Goal: Transaction & Acquisition: Purchase product/service

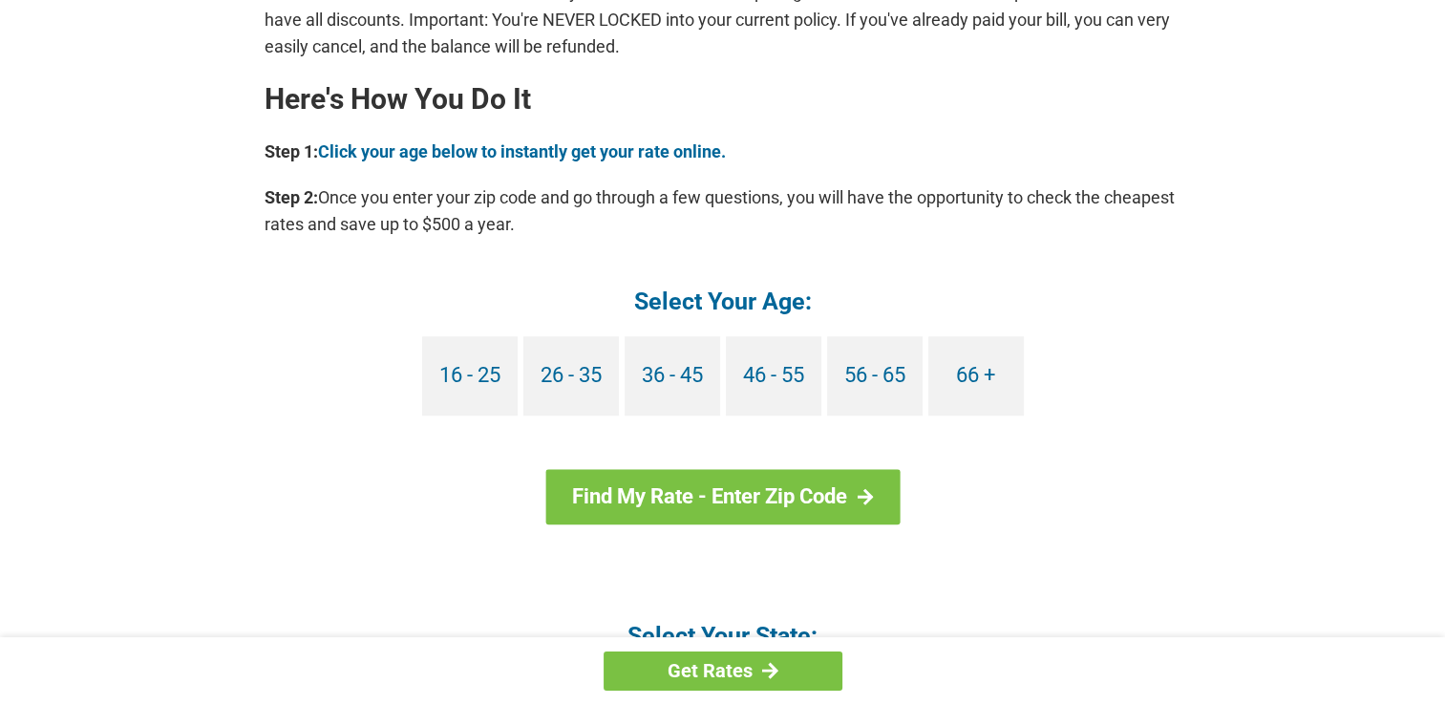
scroll to position [1719, 0]
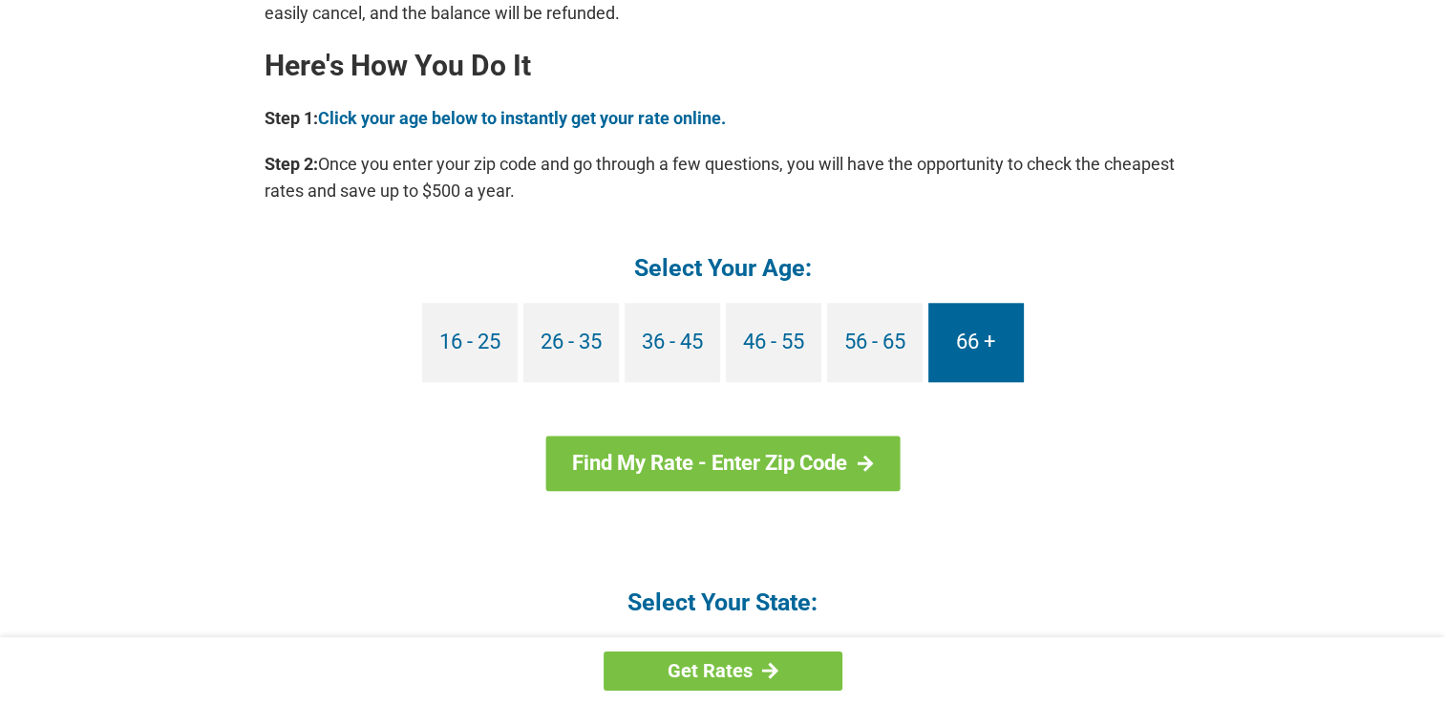
click at [943, 331] on link "66 +" at bounding box center [975, 342] width 95 height 79
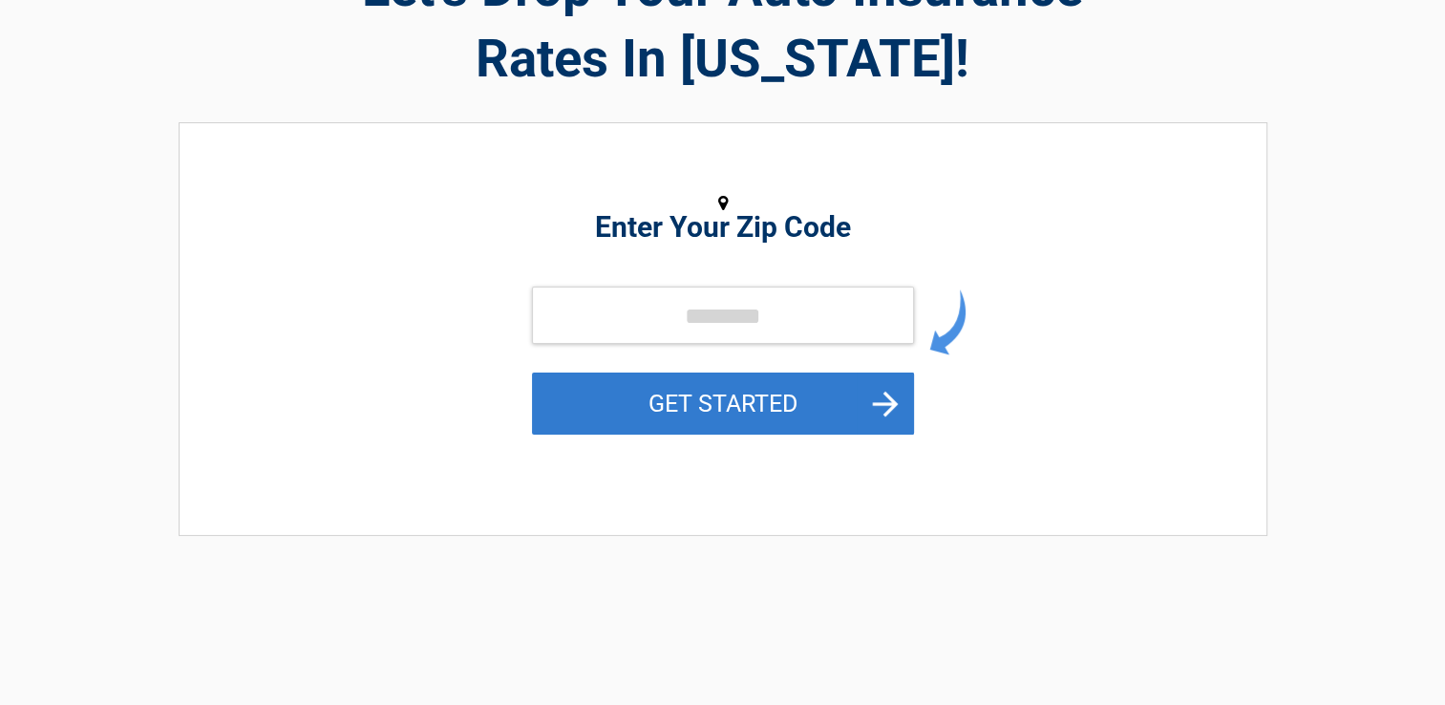
scroll to position [191, 0]
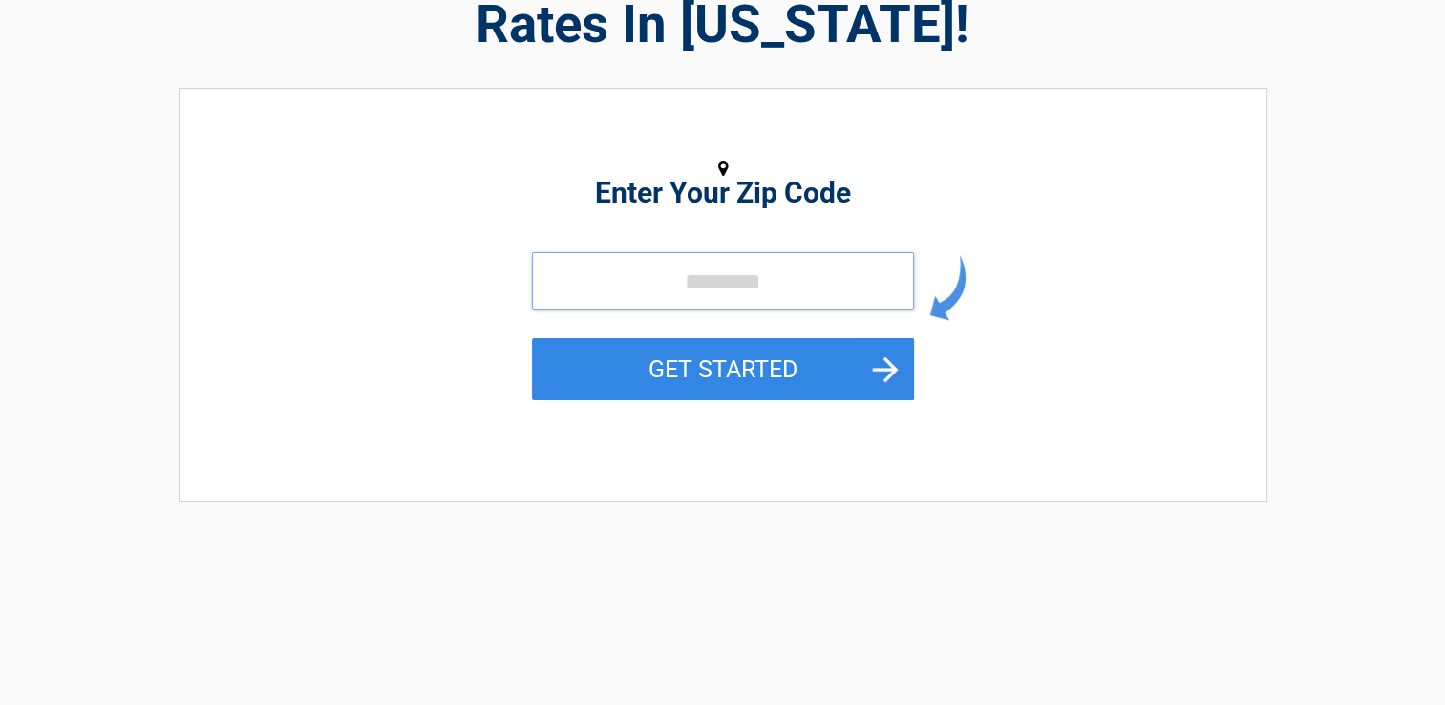
click at [772, 284] on input "tel" at bounding box center [723, 280] width 382 height 57
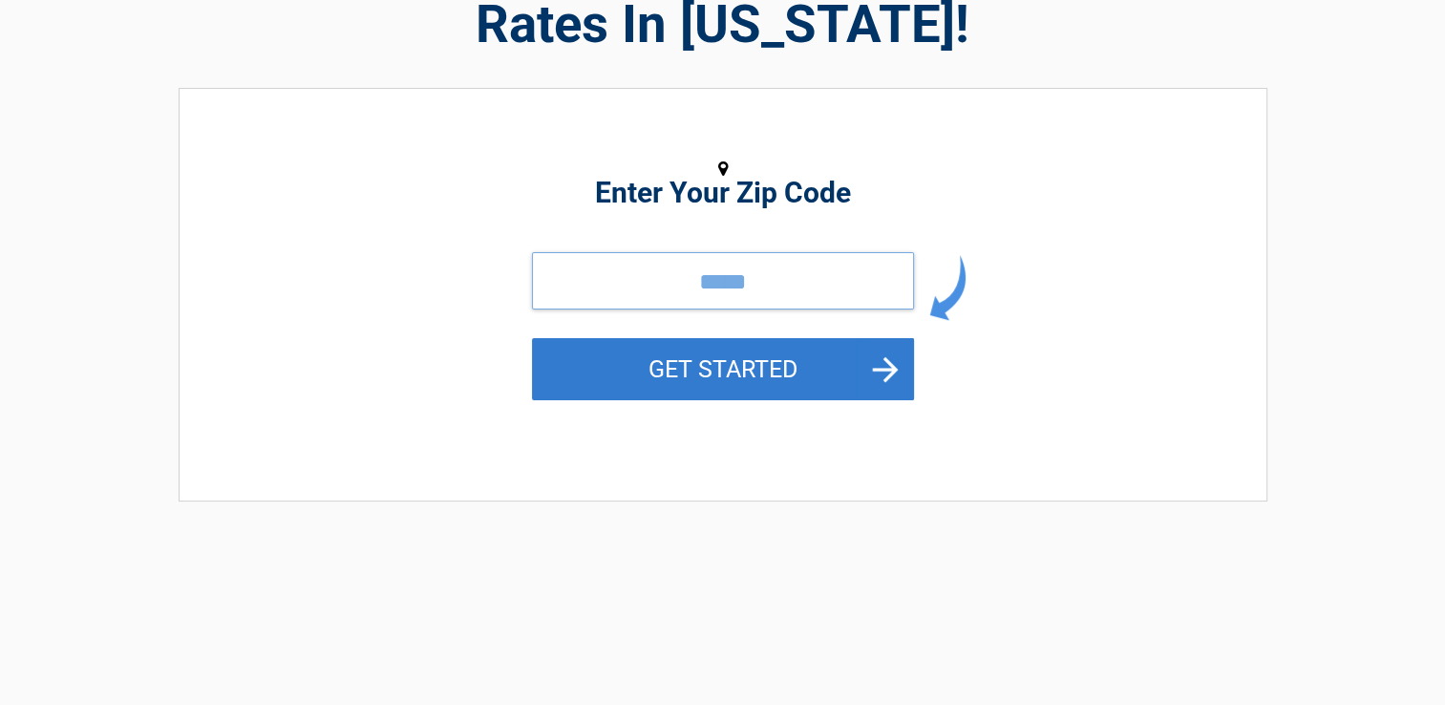
type input "*****"
click at [727, 362] on button "GET STARTED" at bounding box center [723, 369] width 382 height 62
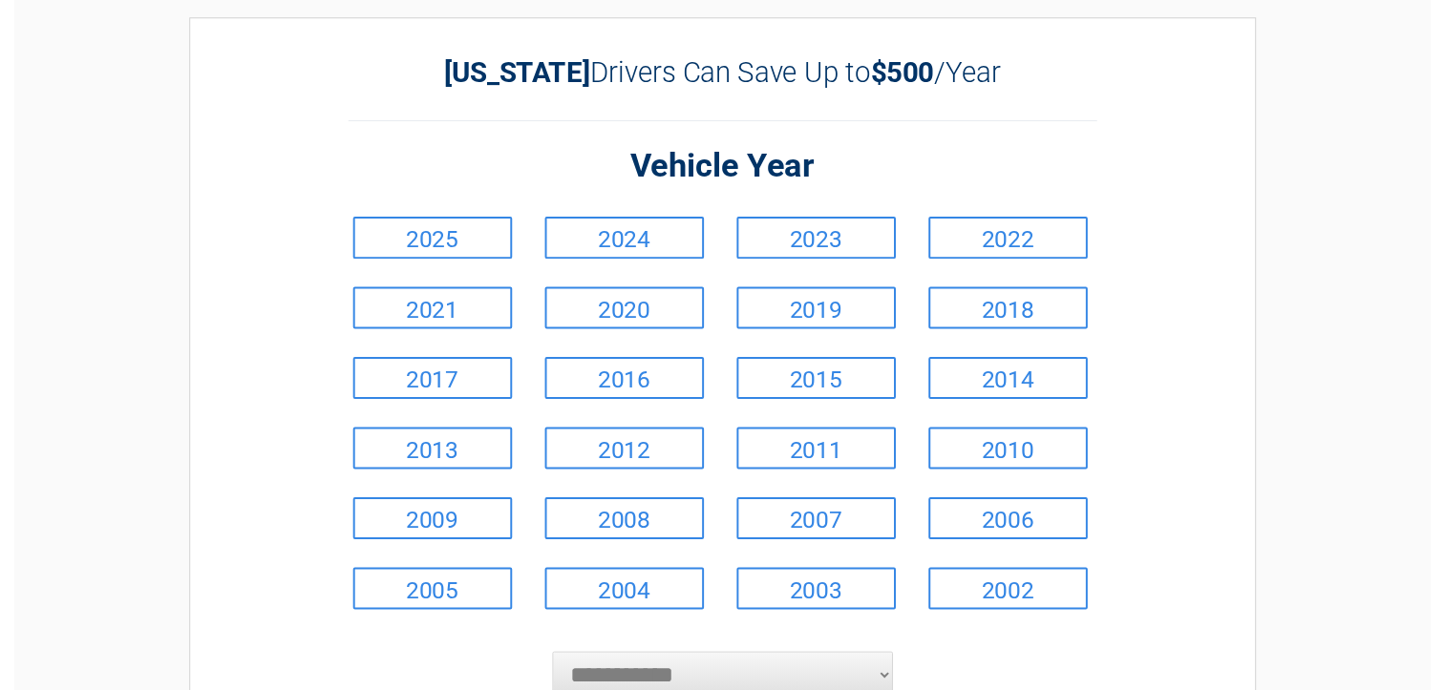
scroll to position [95, 0]
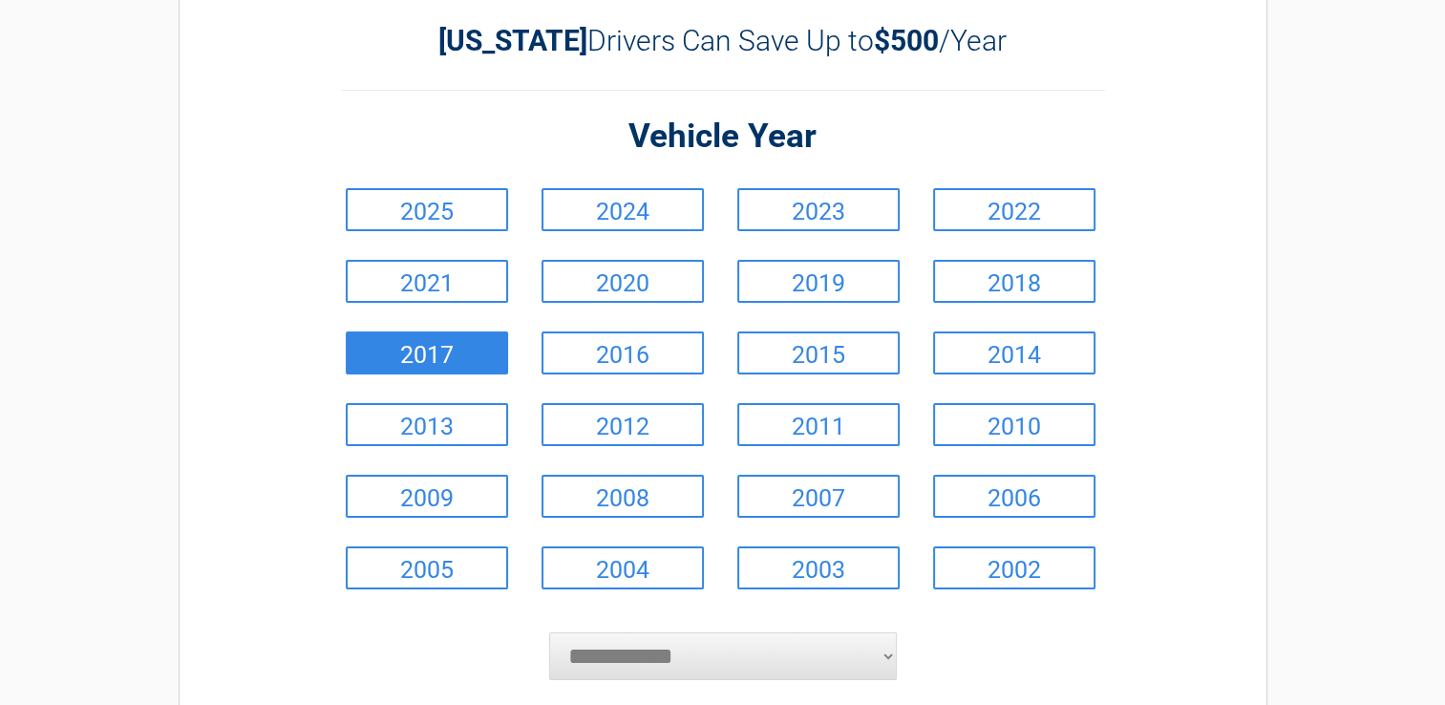
click at [445, 352] on link "2017" at bounding box center [427, 352] width 162 height 43
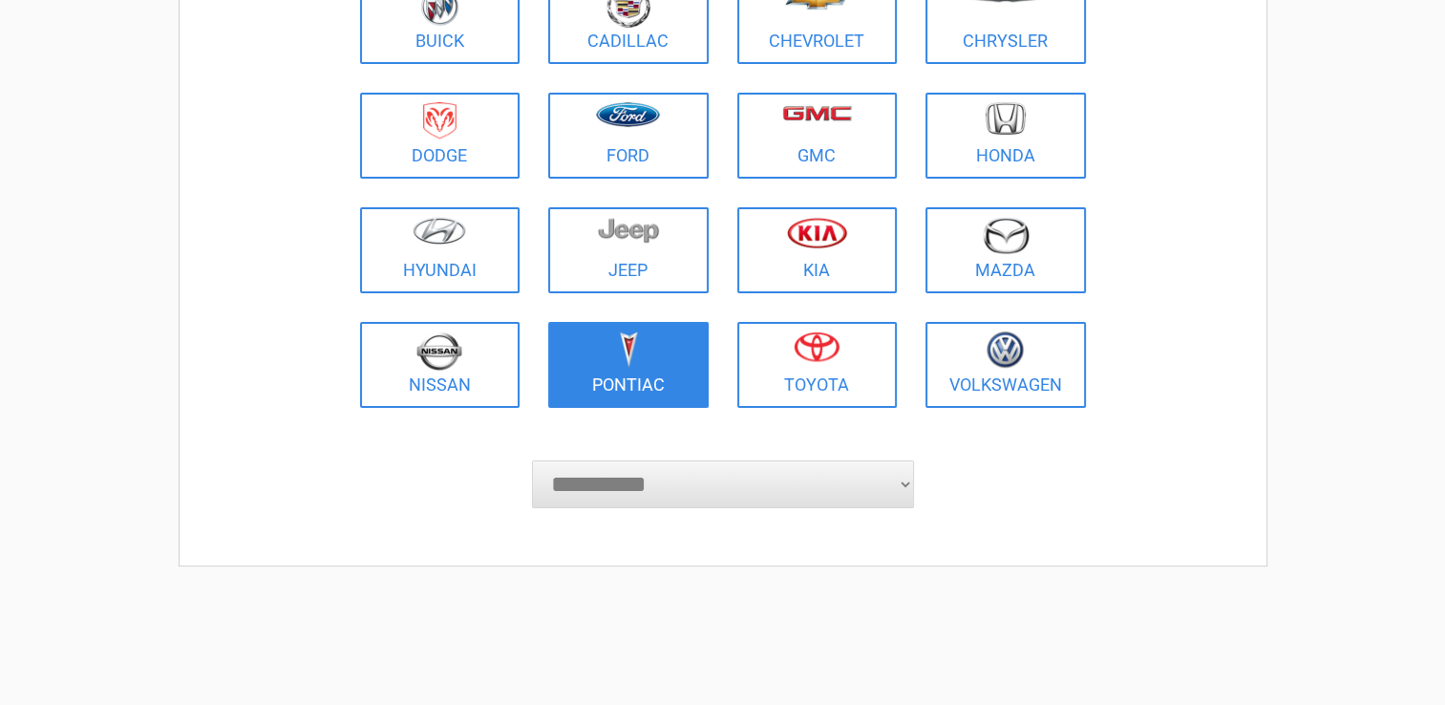
scroll to position [286, 0]
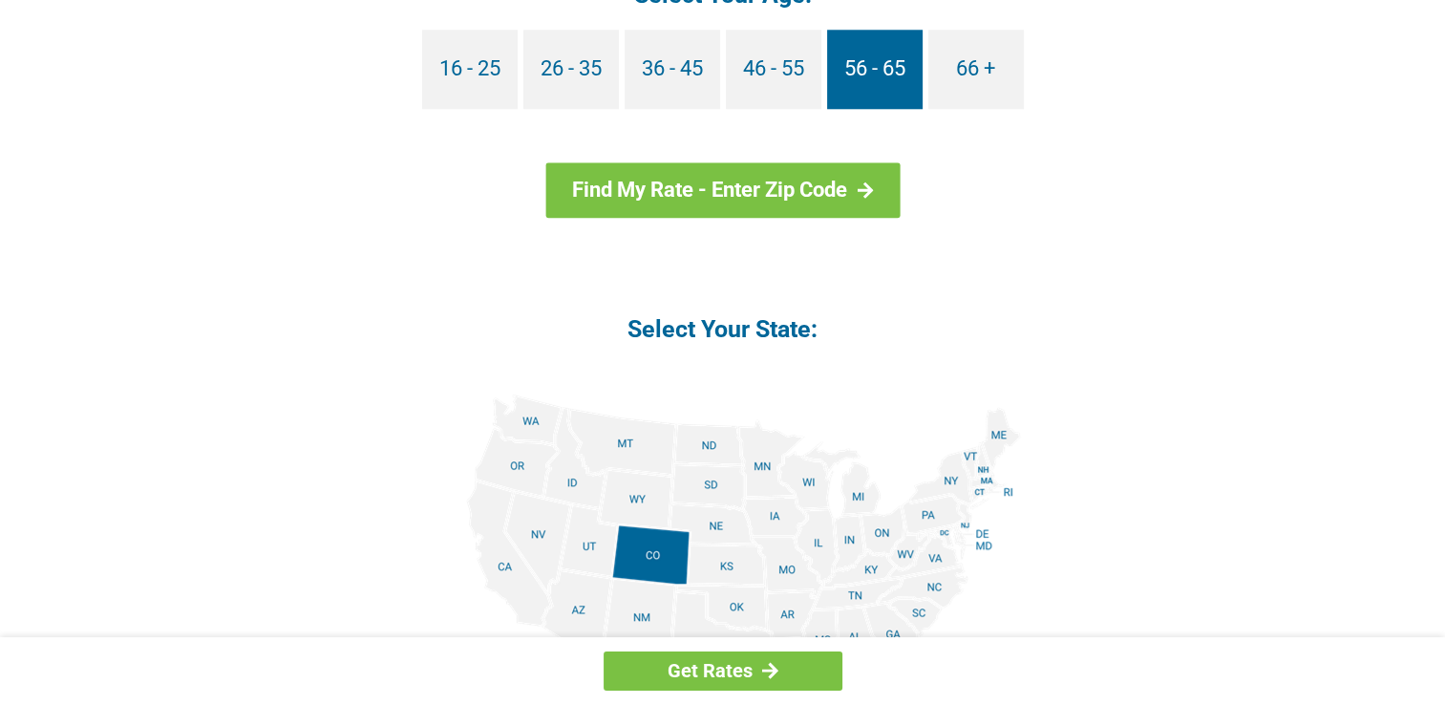
scroll to position [1910, 0]
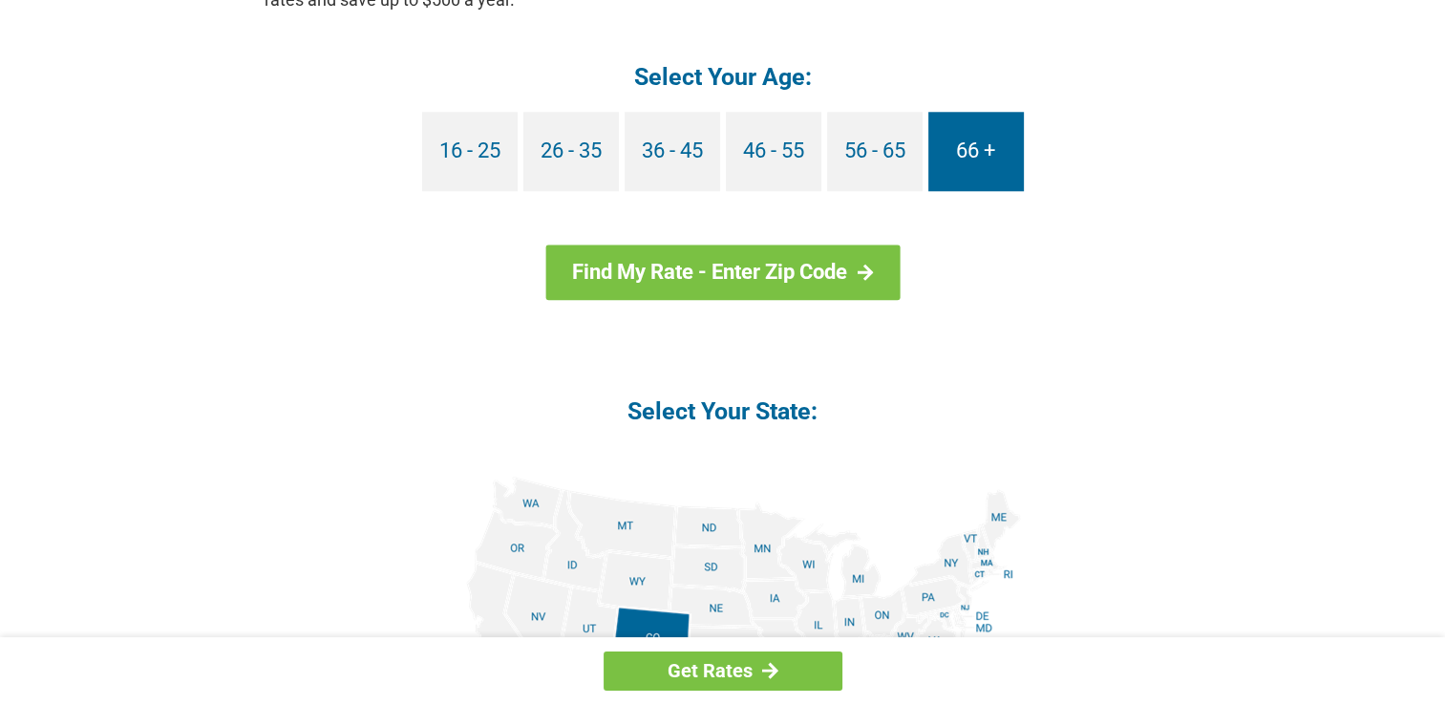
click at [963, 121] on link "66 +" at bounding box center [975, 151] width 95 height 79
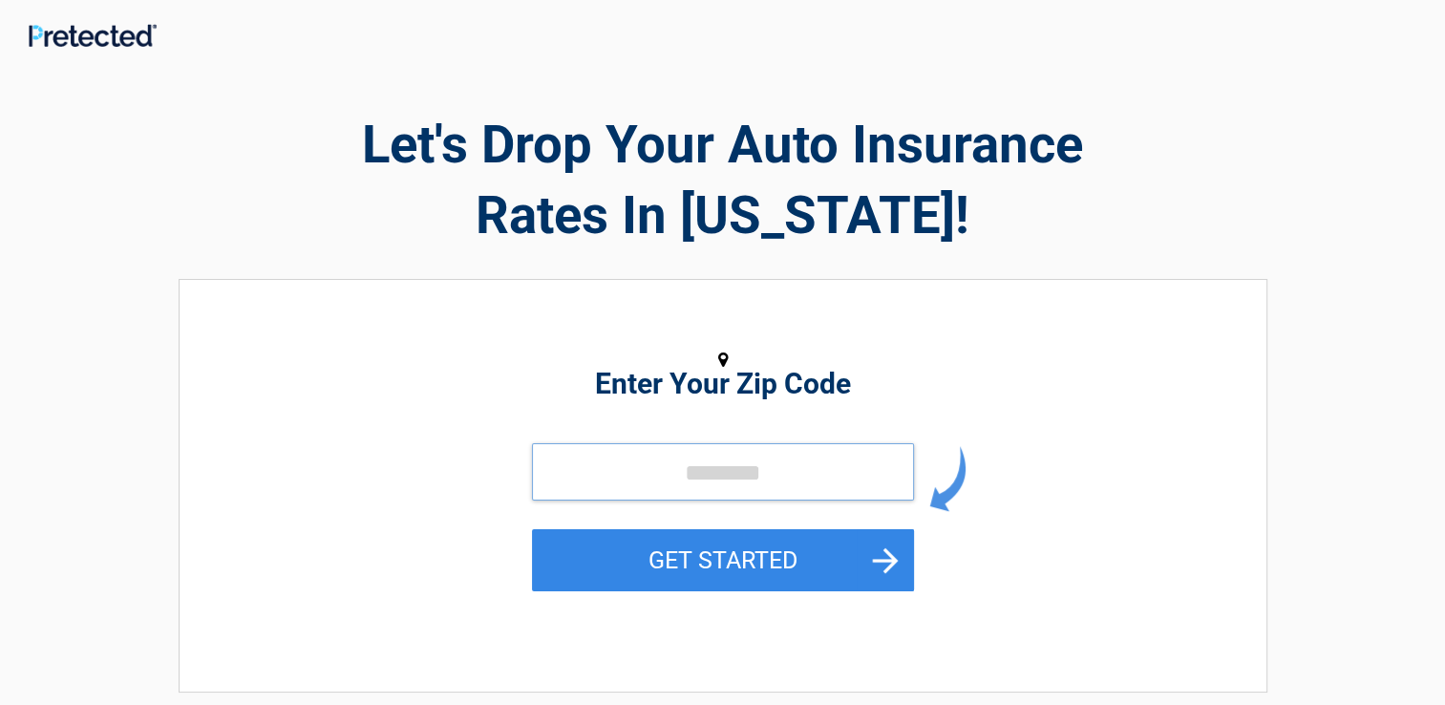
click at [653, 472] on input "tel" at bounding box center [723, 471] width 382 height 57
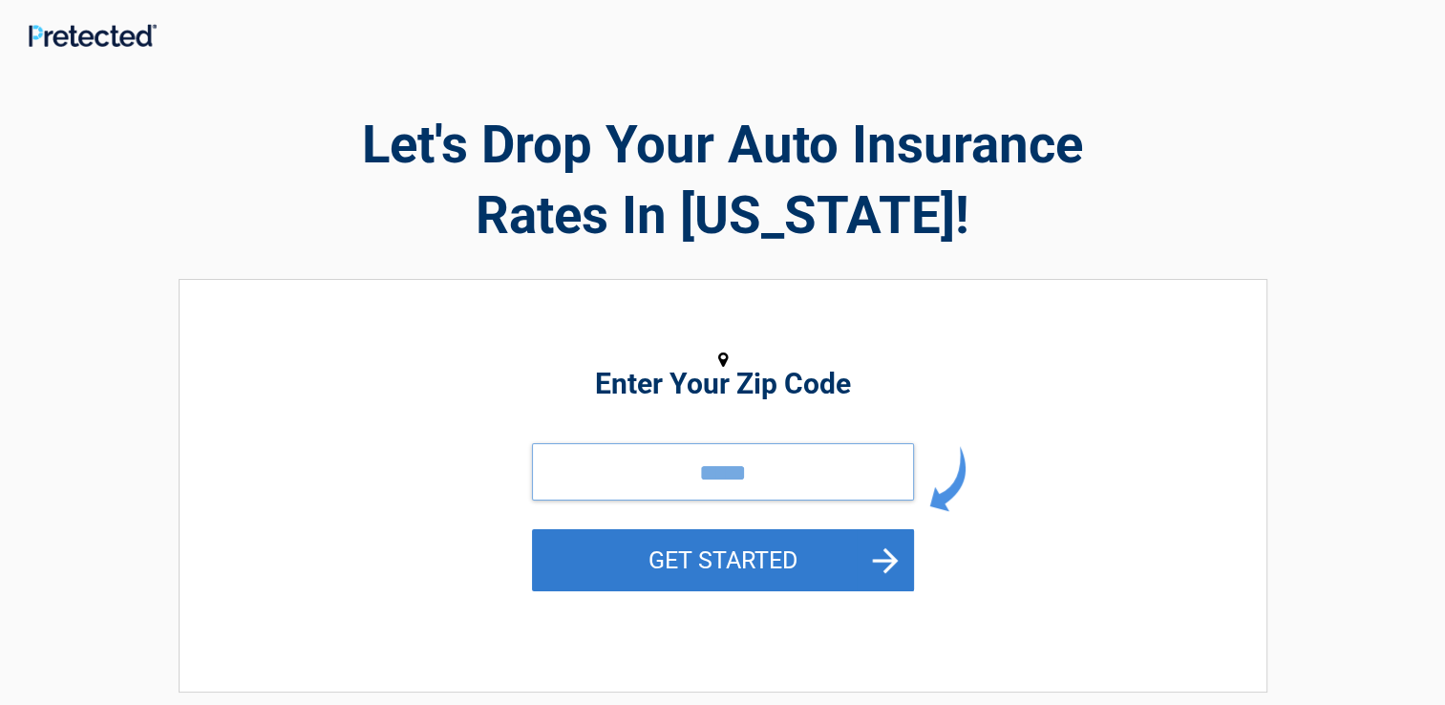
type input "*****"
click at [639, 556] on button "GET STARTED" at bounding box center [723, 560] width 382 height 62
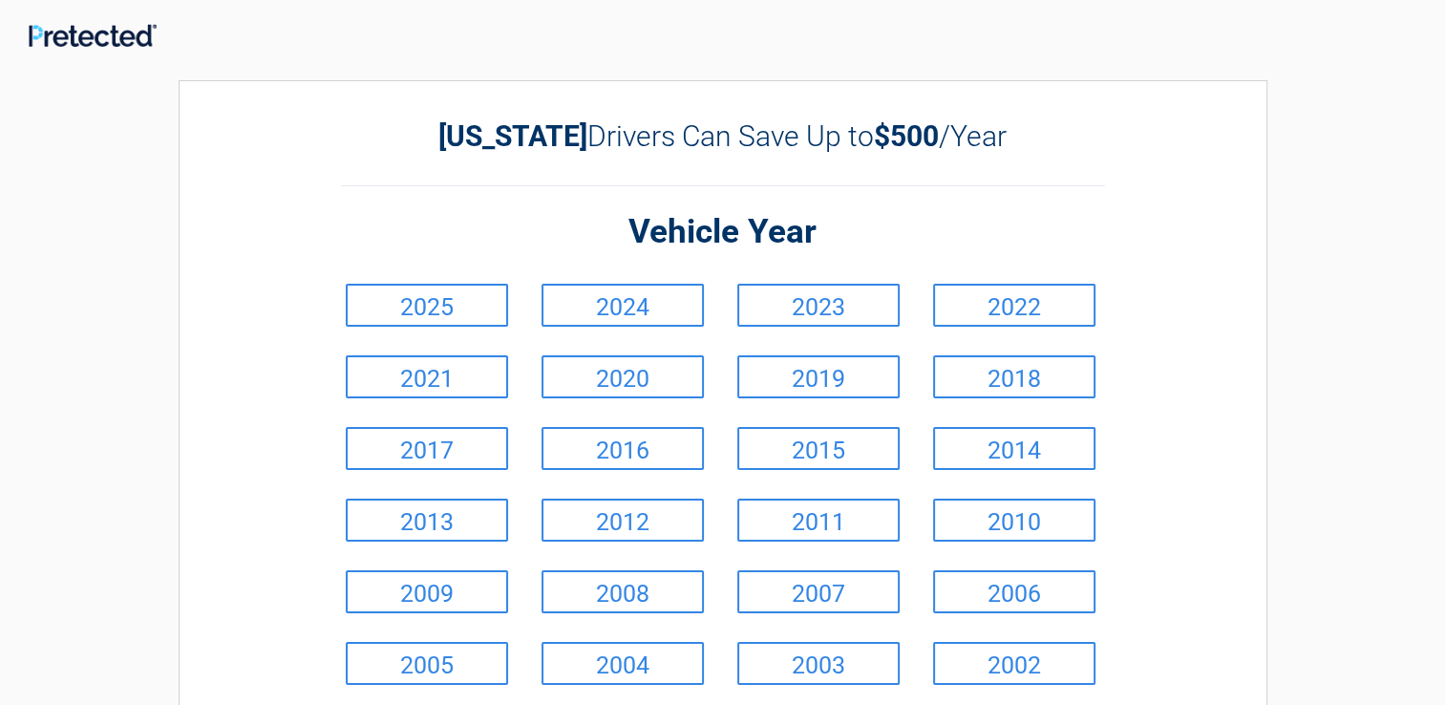
drag, startPoint x: 639, startPoint y: 556, endPoint x: 283, endPoint y: 514, distance: 358.7
click at [283, 514] on div "**********" at bounding box center [723, 456] width 1089 height 753
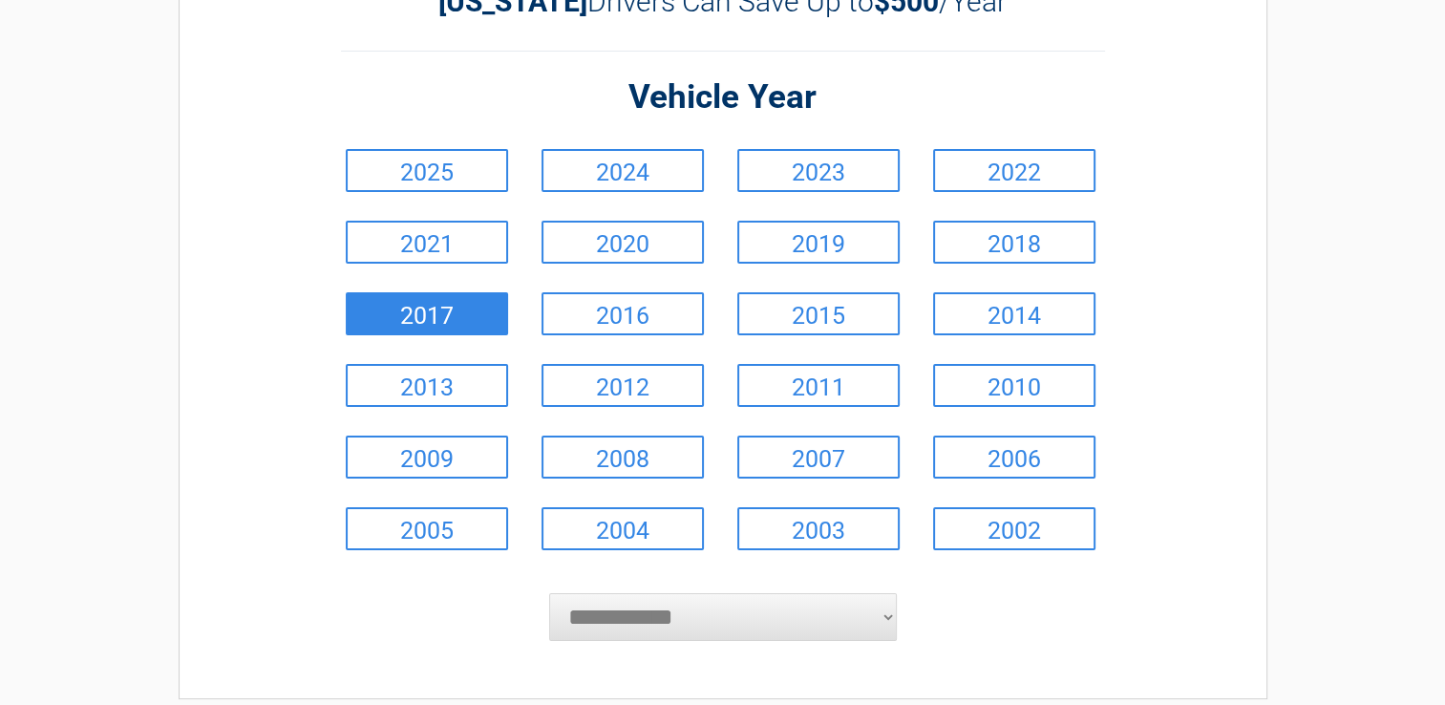
scroll to position [191, 0]
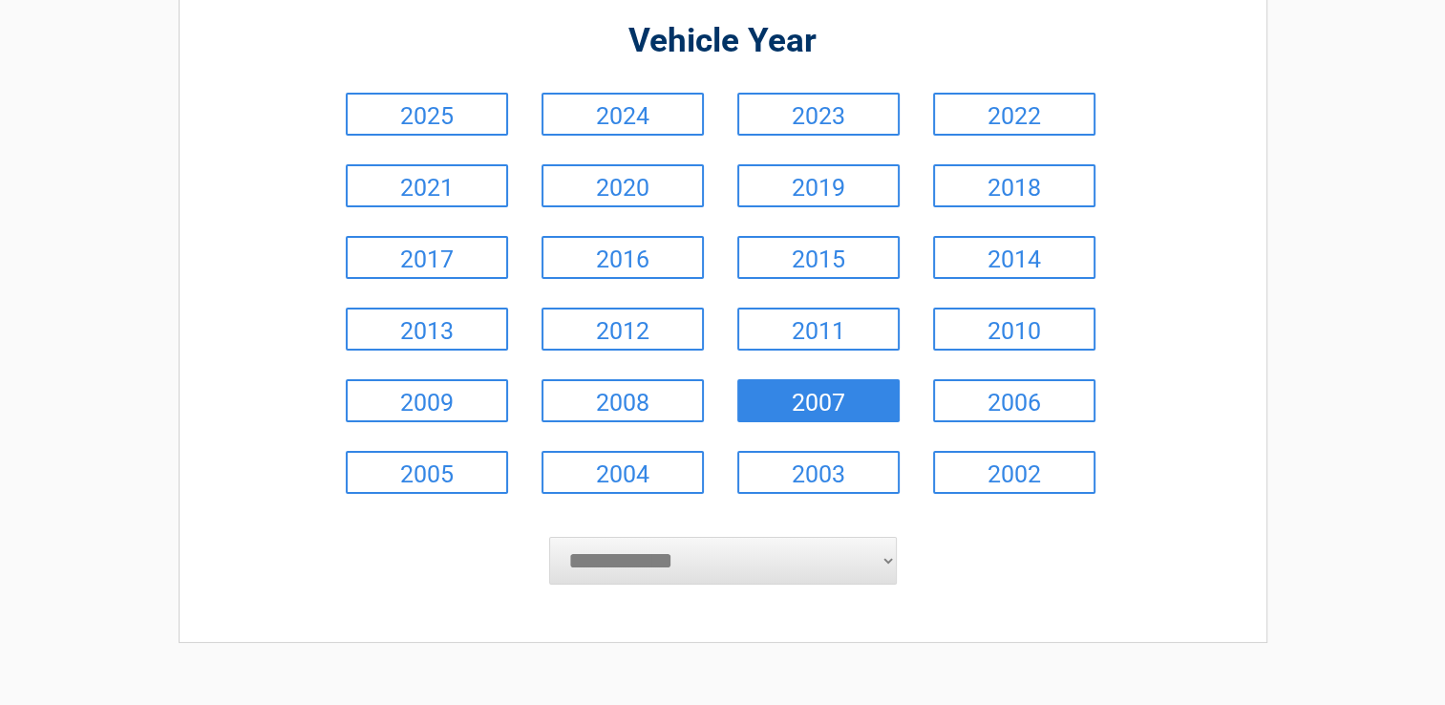
click at [773, 384] on link "2007" at bounding box center [818, 400] width 162 height 43
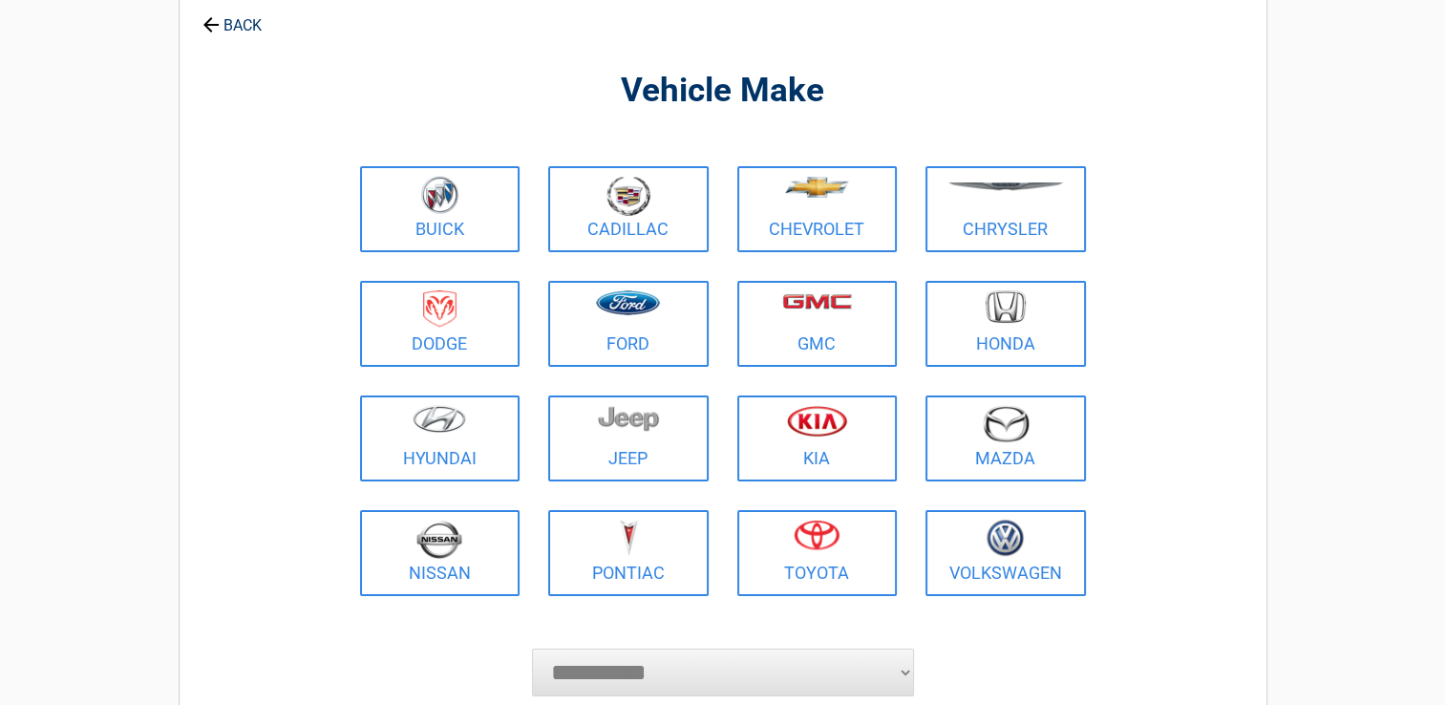
scroll to position [0, 0]
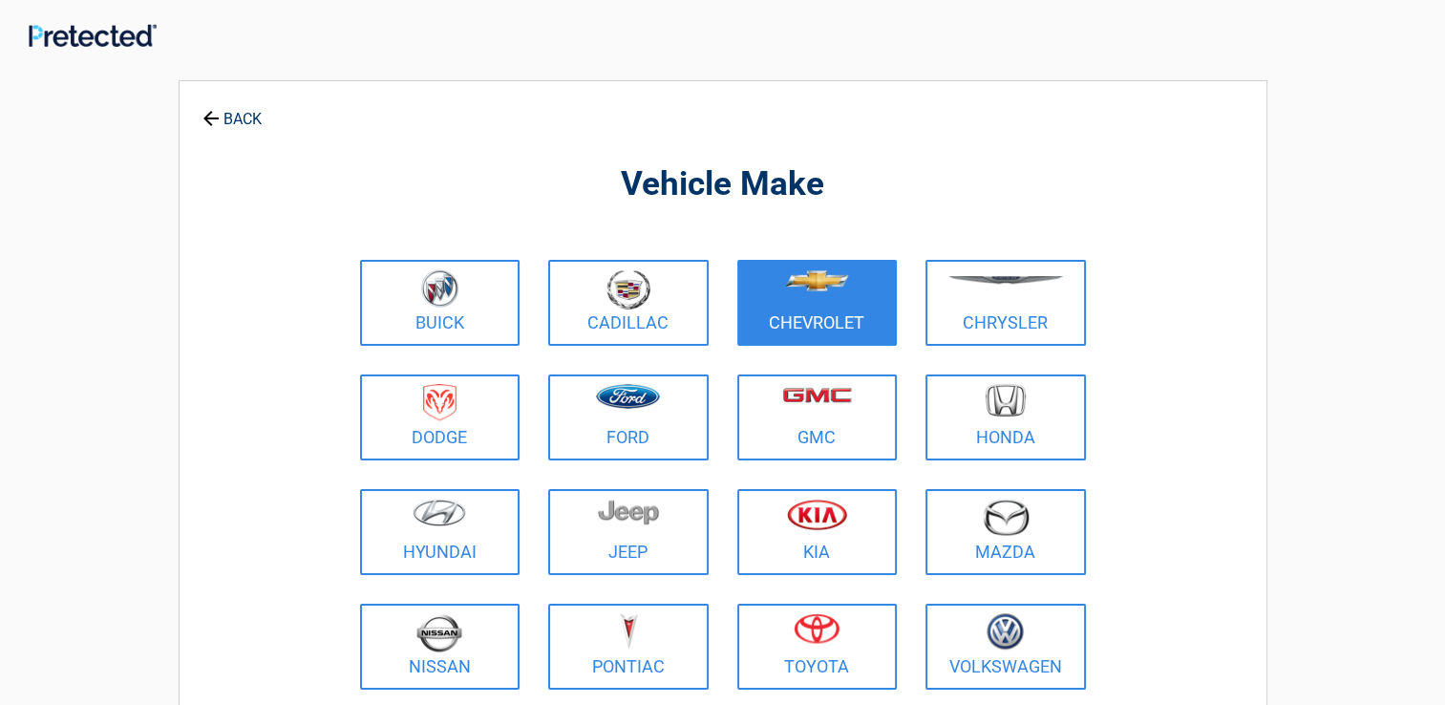
click at [762, 319] on link "Chevrolet" at bounding box center [817, 303] width 160 height 86
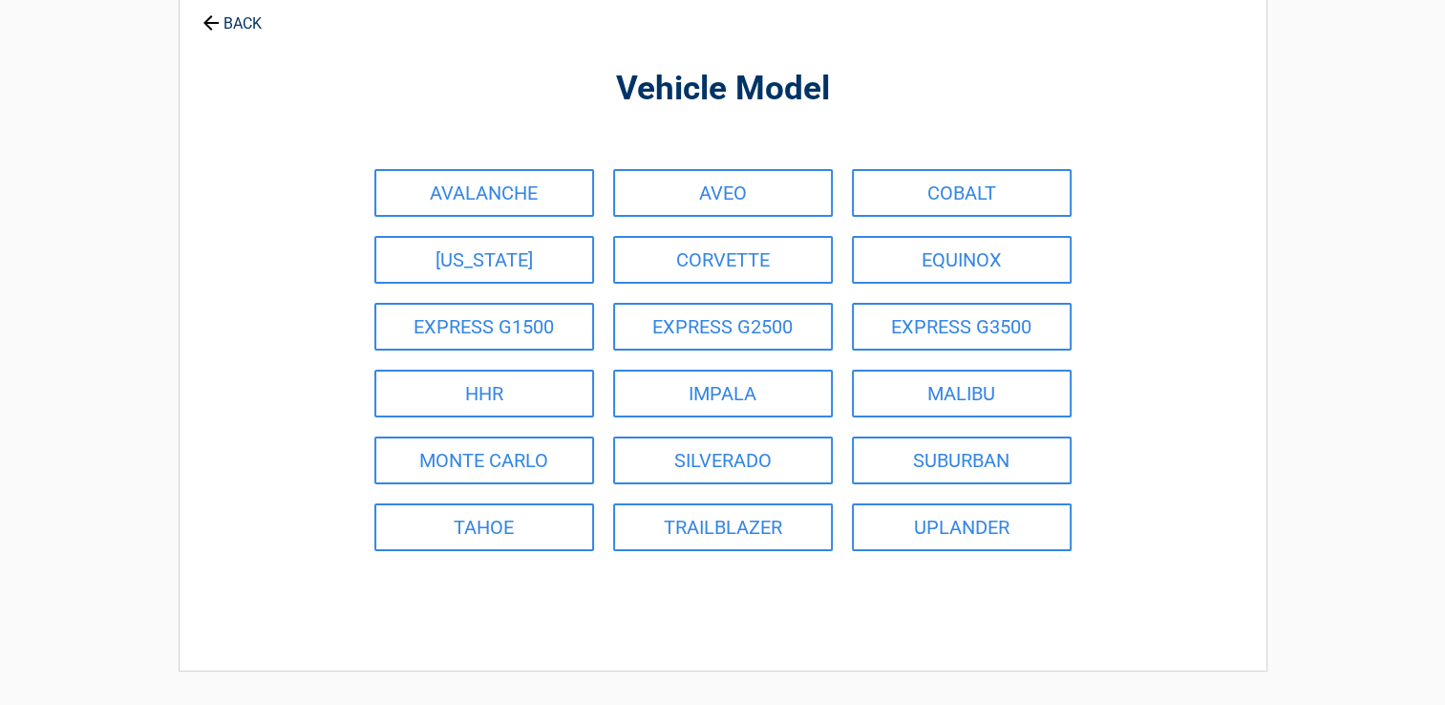
scroll to position [191, 0]
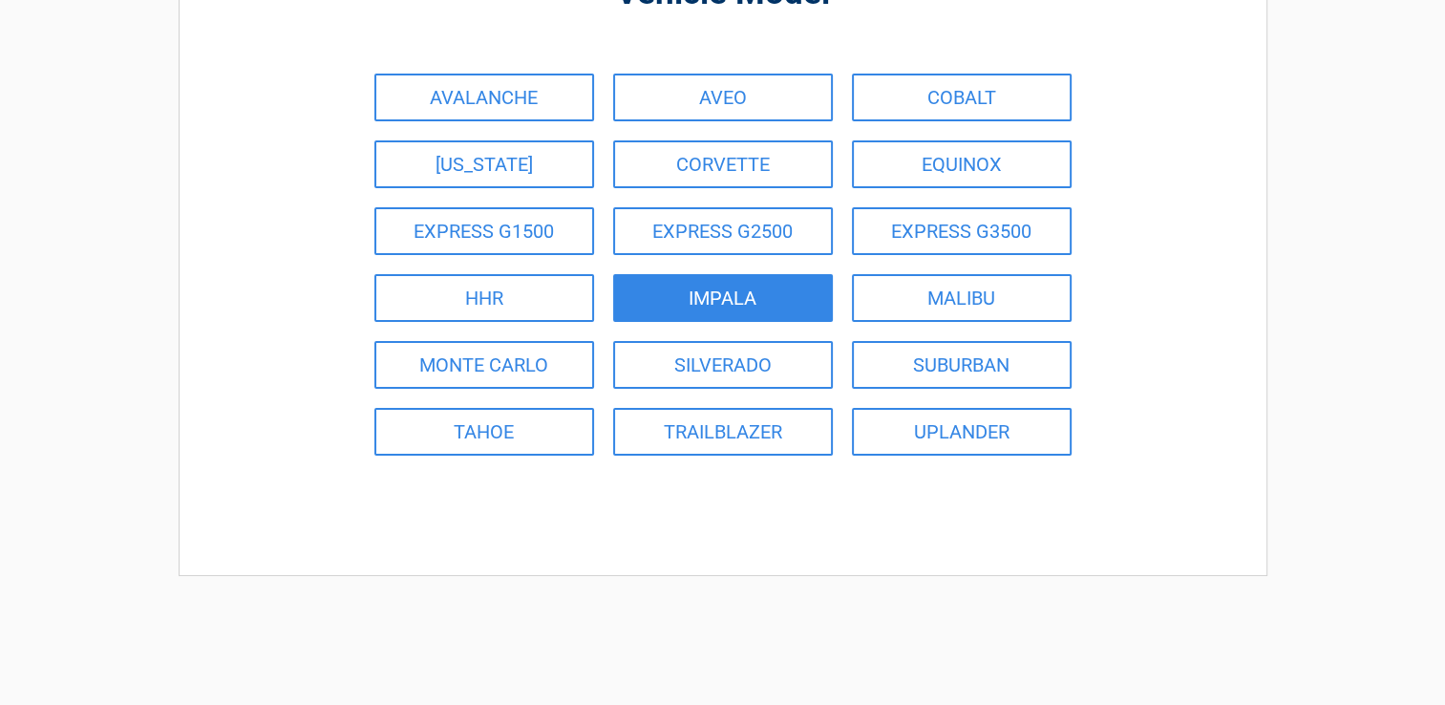
click at [724, 304] on link "IMPALA" at bounding box center [723, 298] width 220 height 48
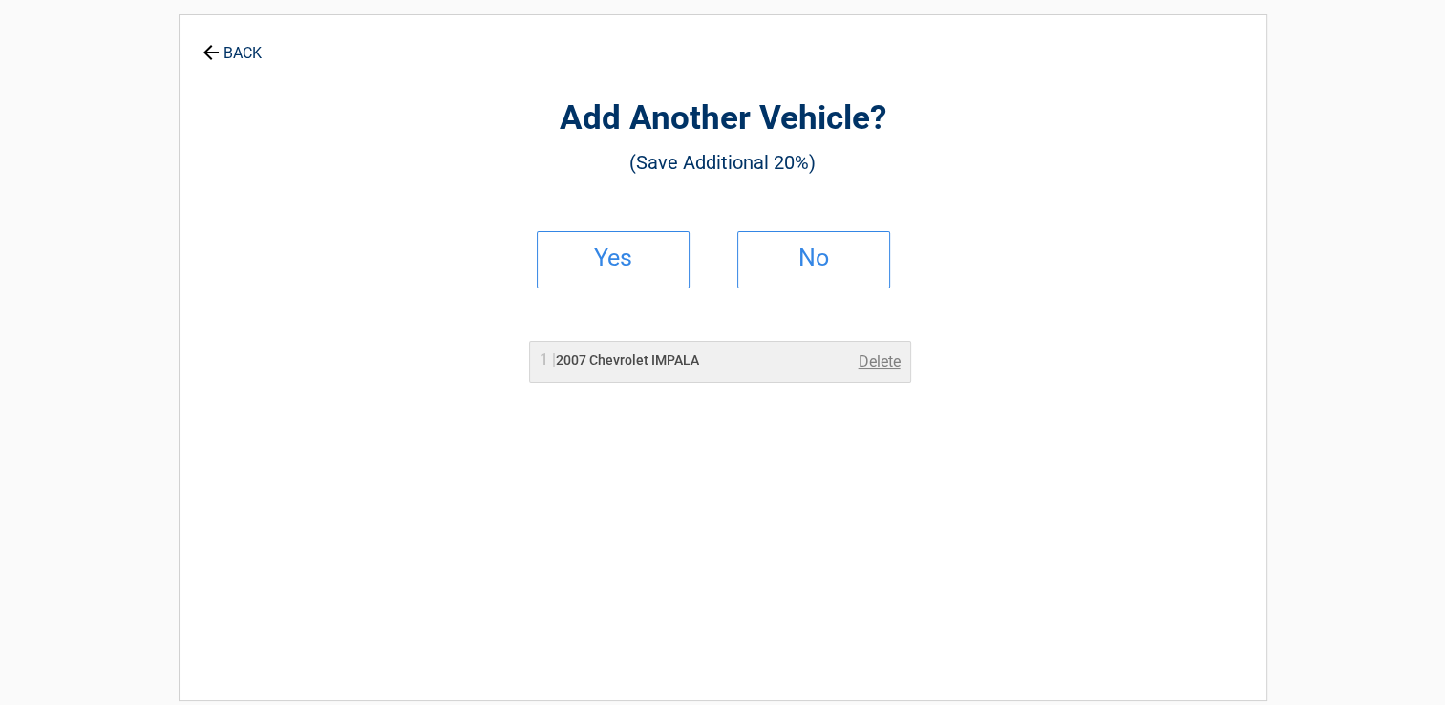
scroll to position [0, 0]
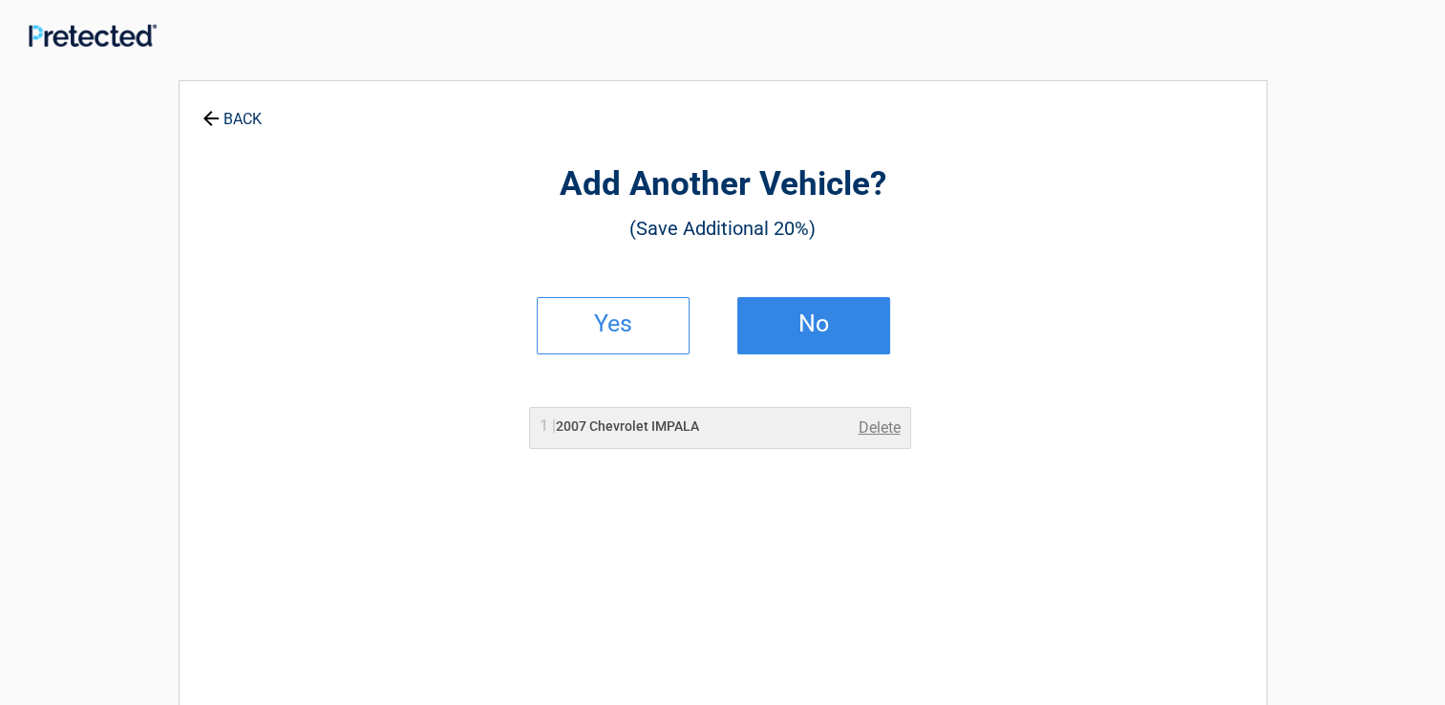
click at [784, 314] on link "No" at bounding box center [813, 325] width 153 height 57
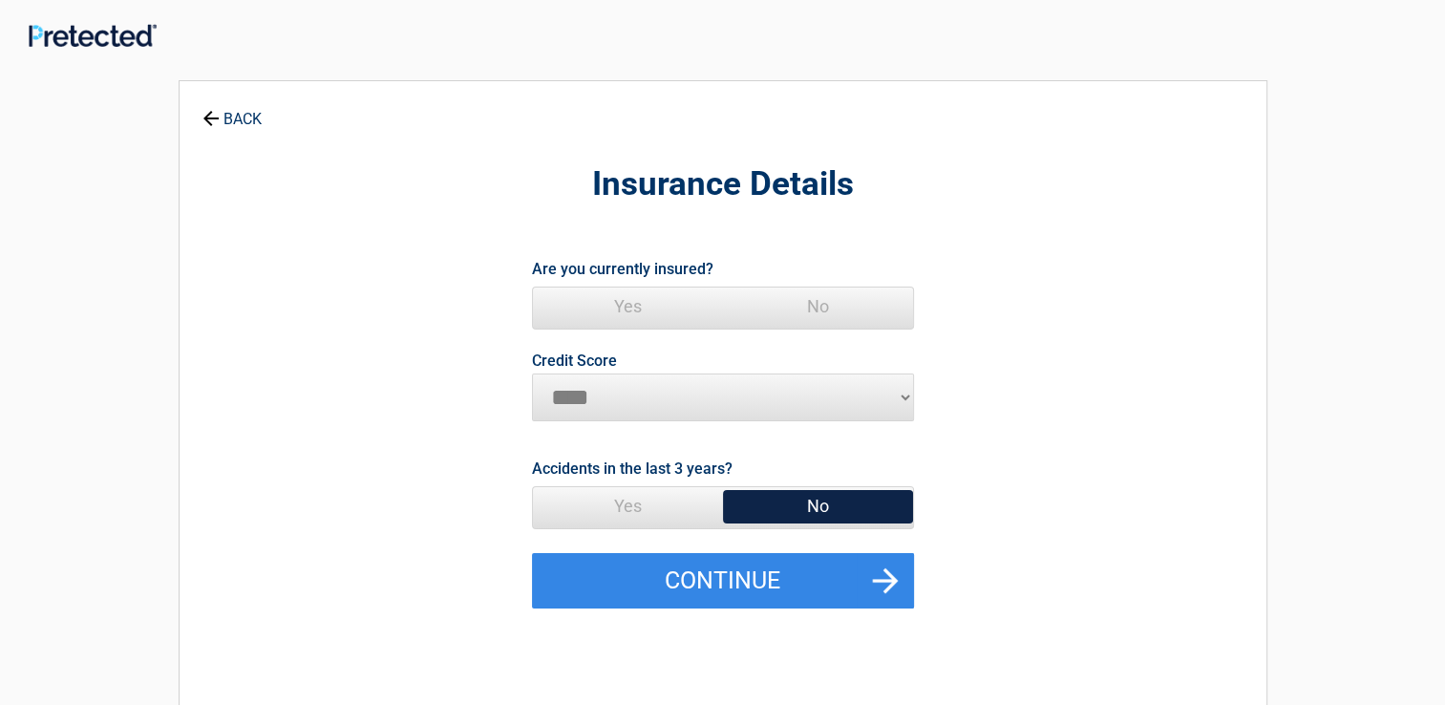
click at [630, 311] on span "Yes" at bounding box center [628, 306] width 190 height 38
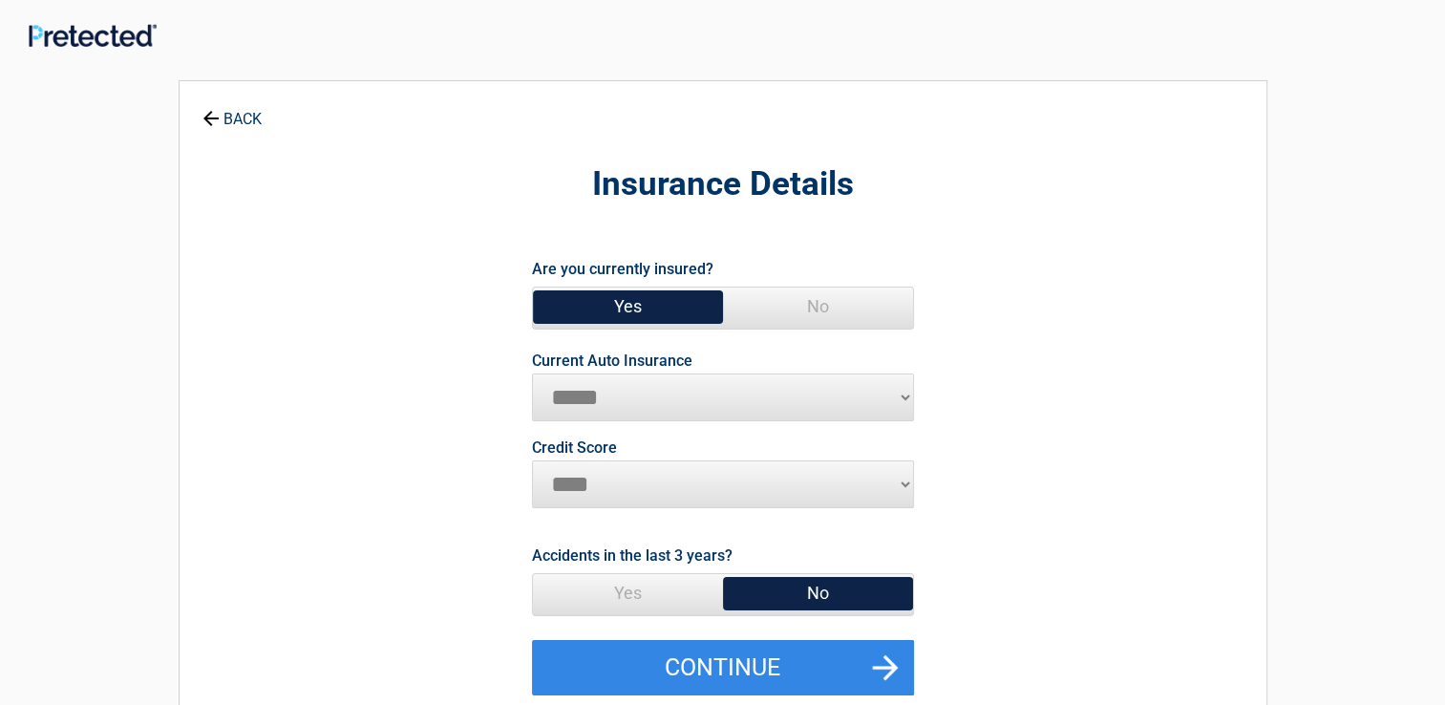
click at [752, 582] on span "No" at bounding box center [818, 593] width 190 height 38
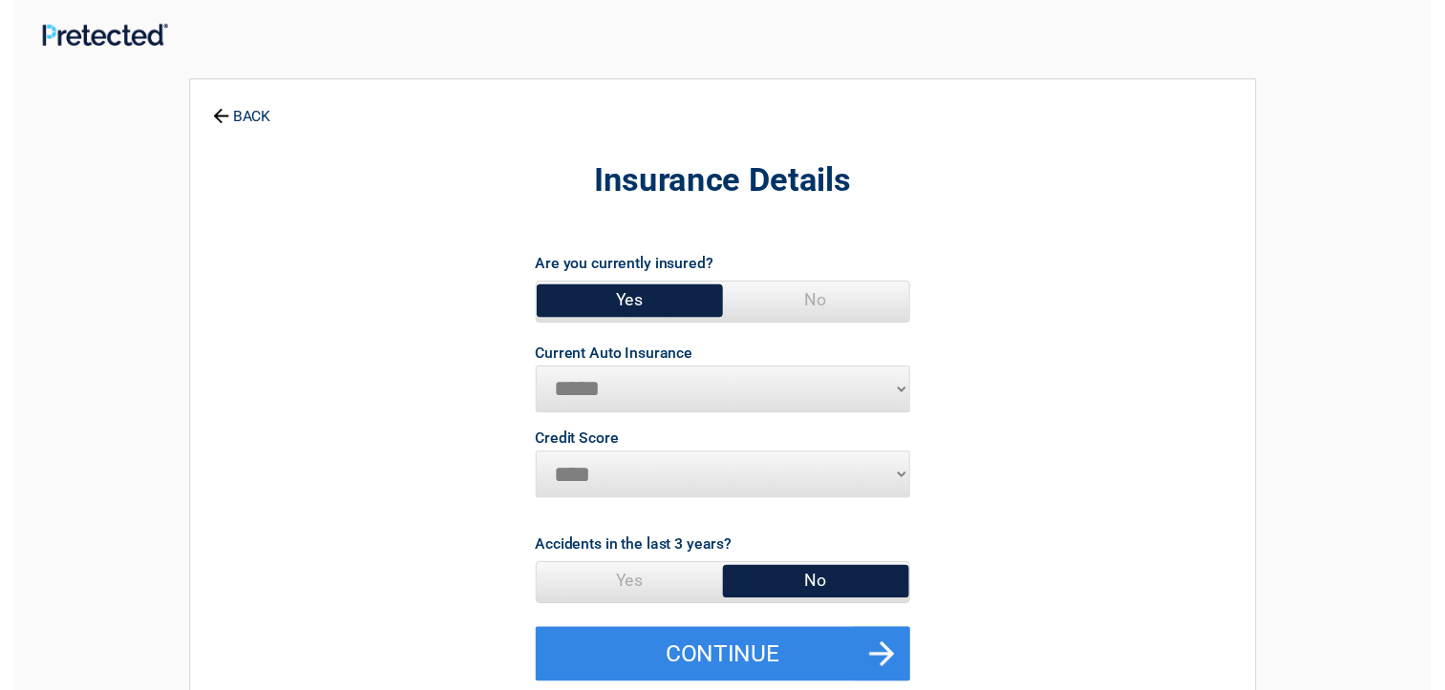
scroll to position [95, 0]
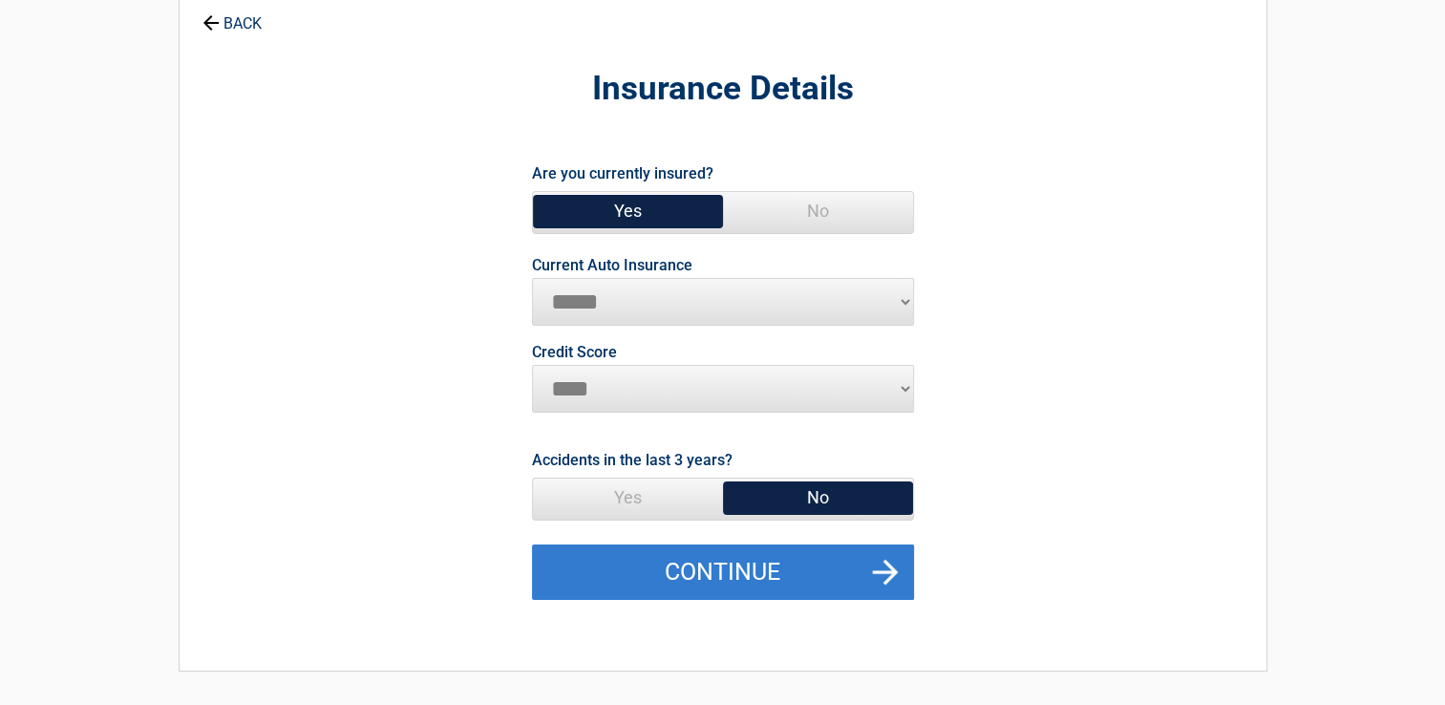
click at [750, 567] on button "Continue" at bounding box center [723, 571] width 382 height 55
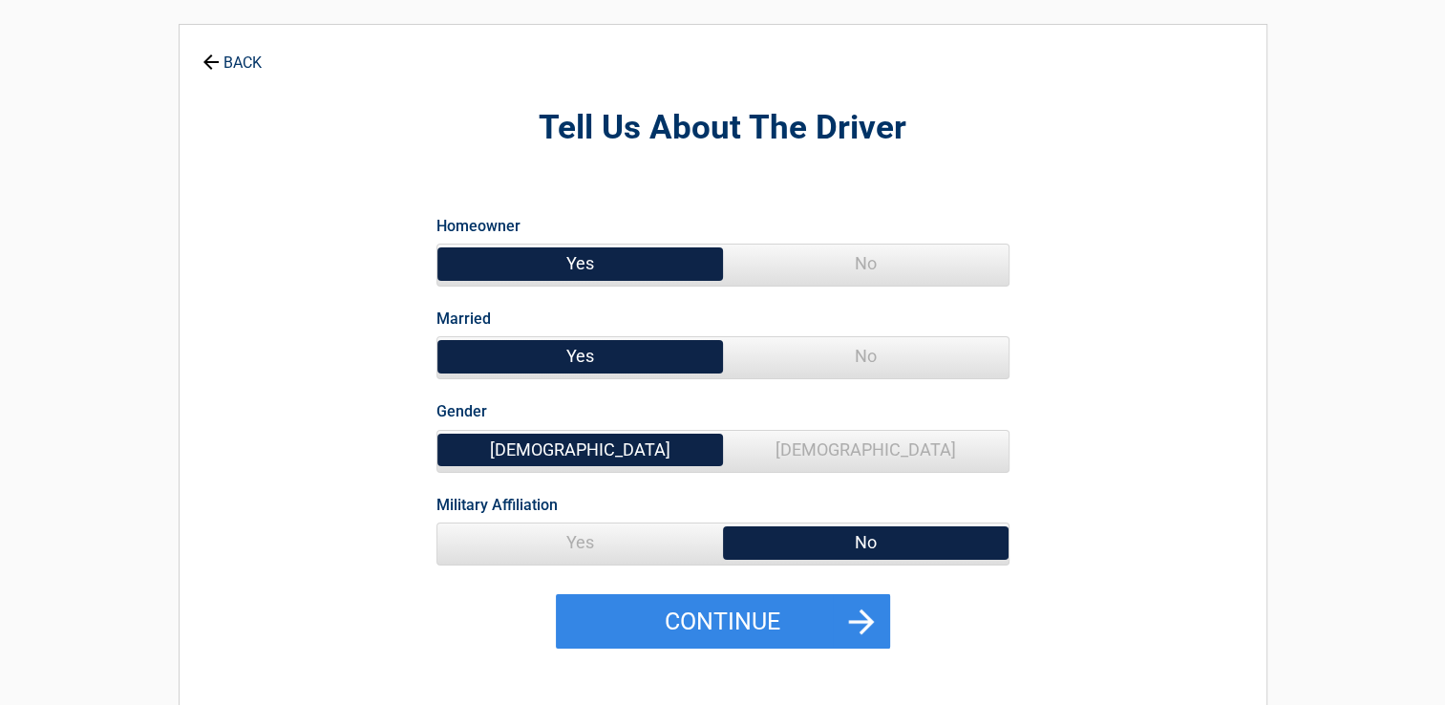
scroll to position [0, 0]
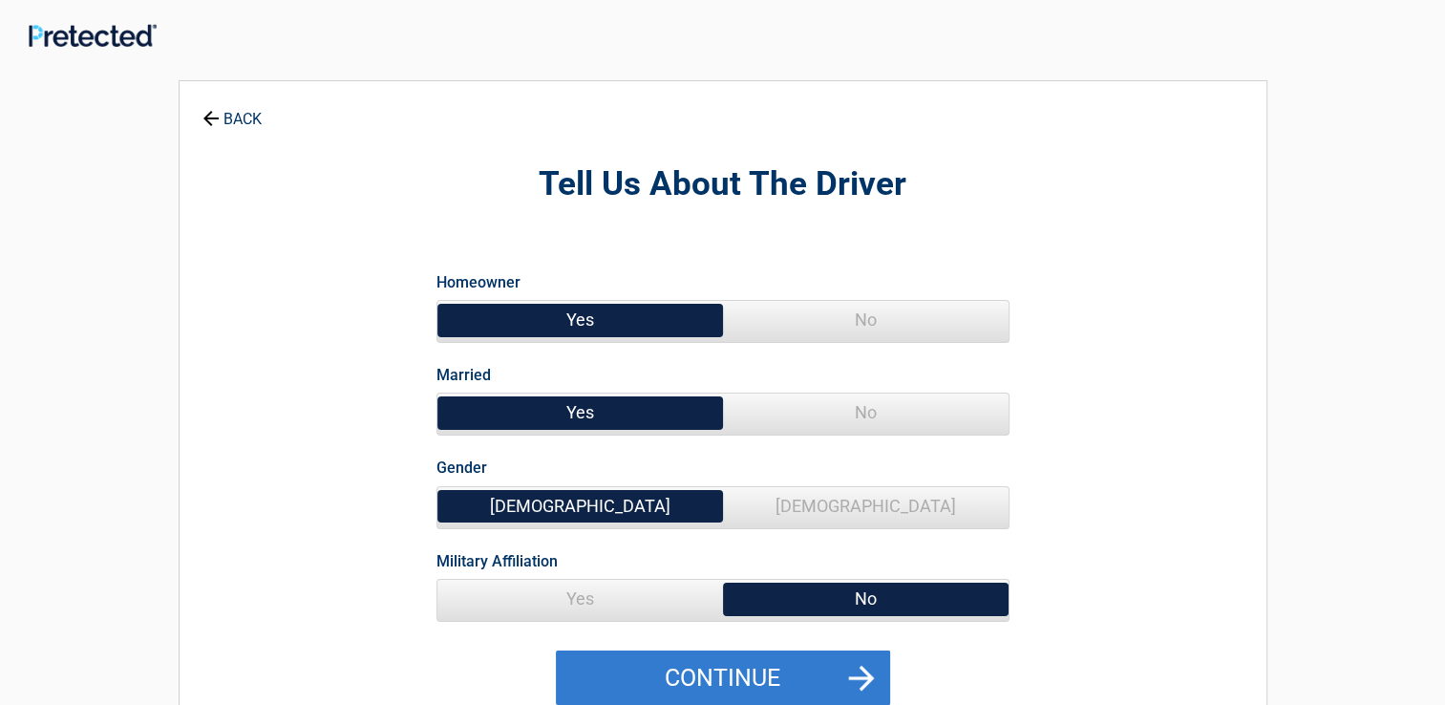
click at [800, 667] on button "Continue" at bounding box center [723, 677] width 334 height 55
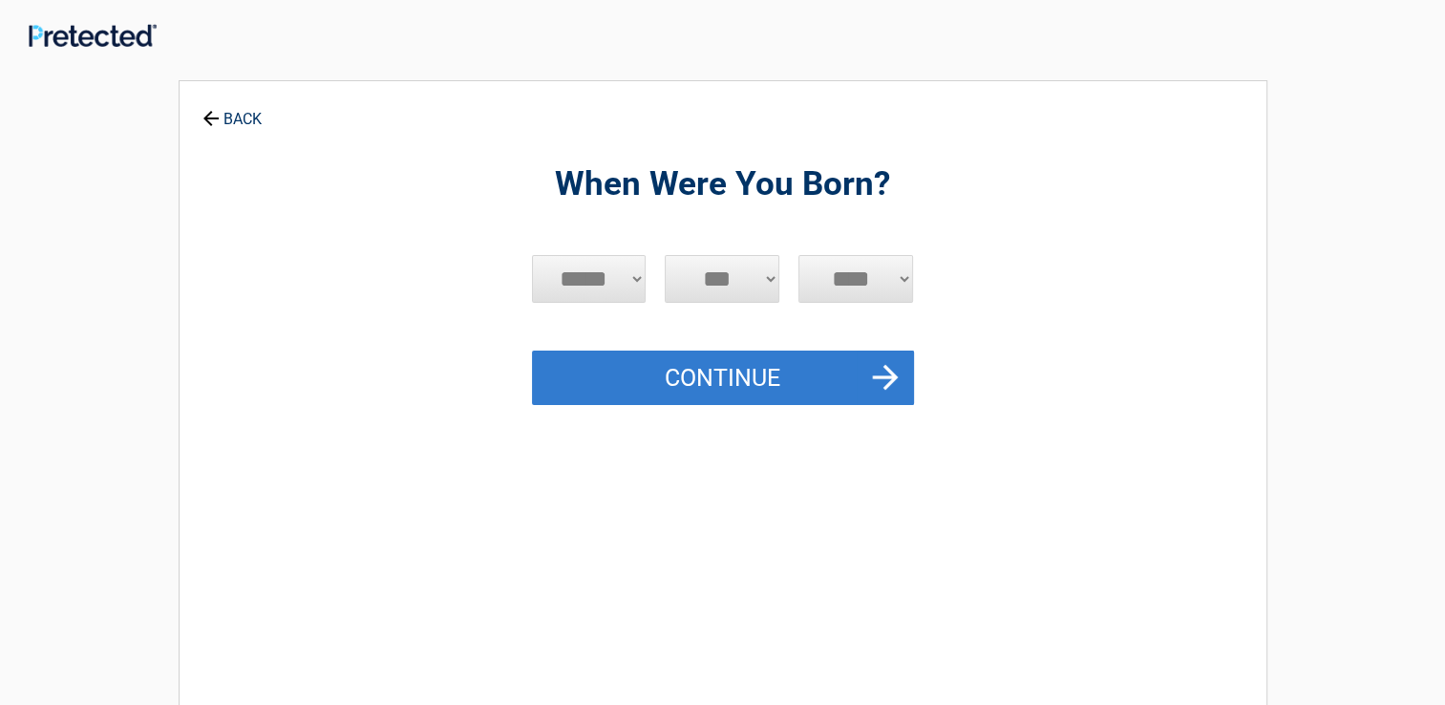
click at [694, 379] on button "Continue" at bounding box center [723, 377] width 382 height 55
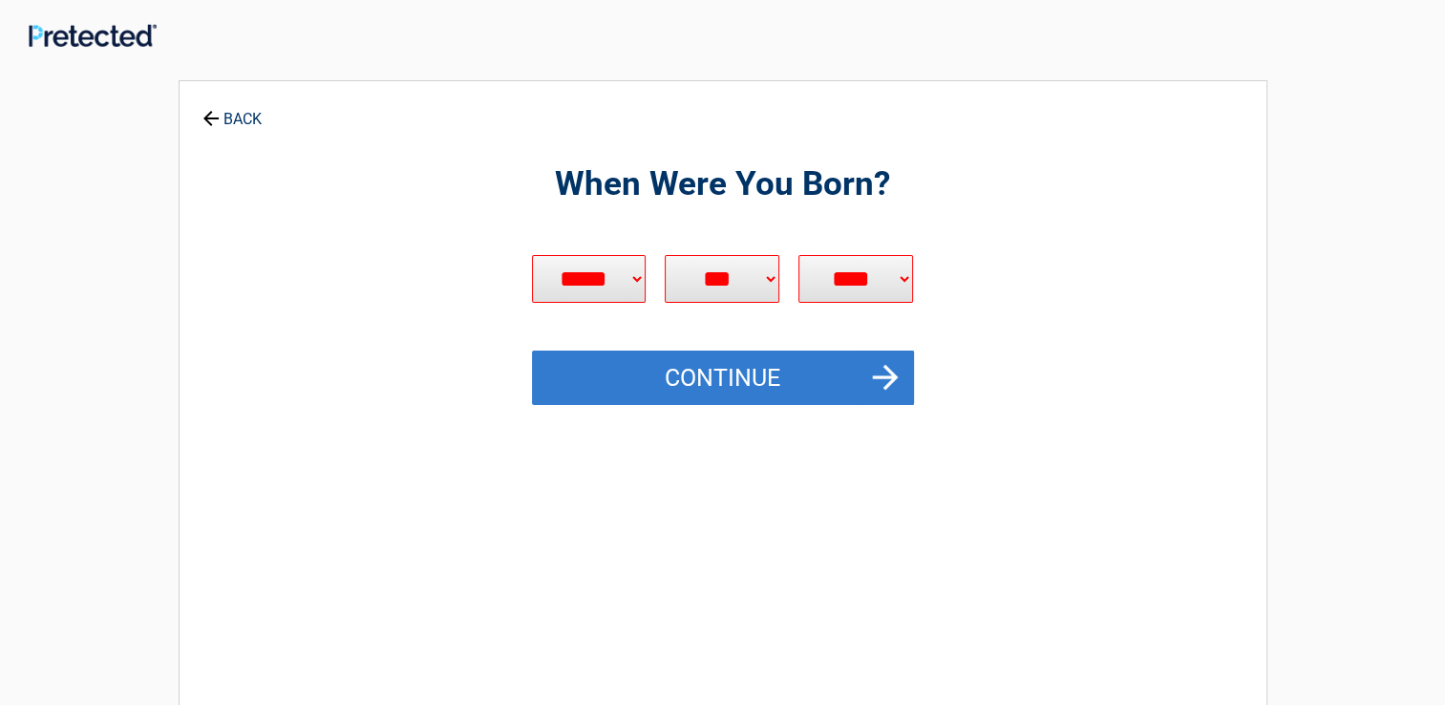
click at [694, 379] on button "Continue" at bounding box center [723, 377] width 382 height 55
